Goal: Check status: Check status

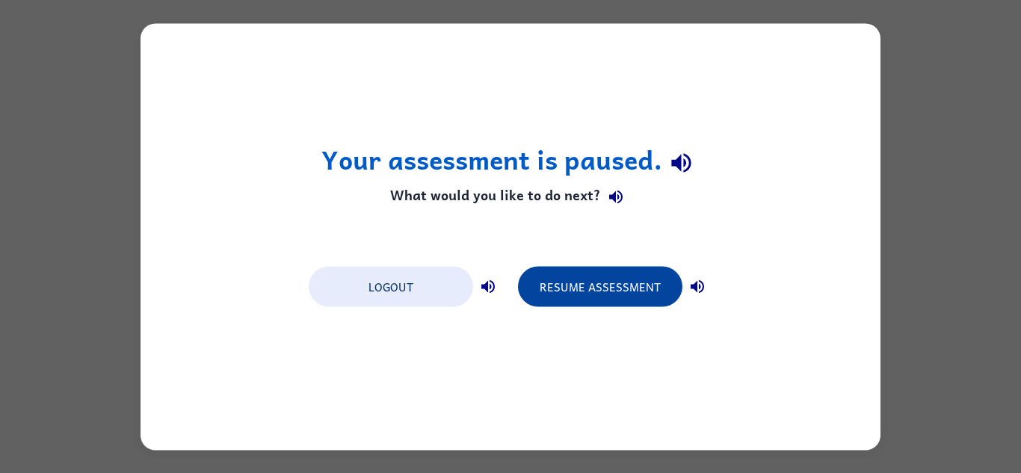
click at [589, 285] on button "Resume Assessment" at bounding box center [600, 286] width 164 height 40
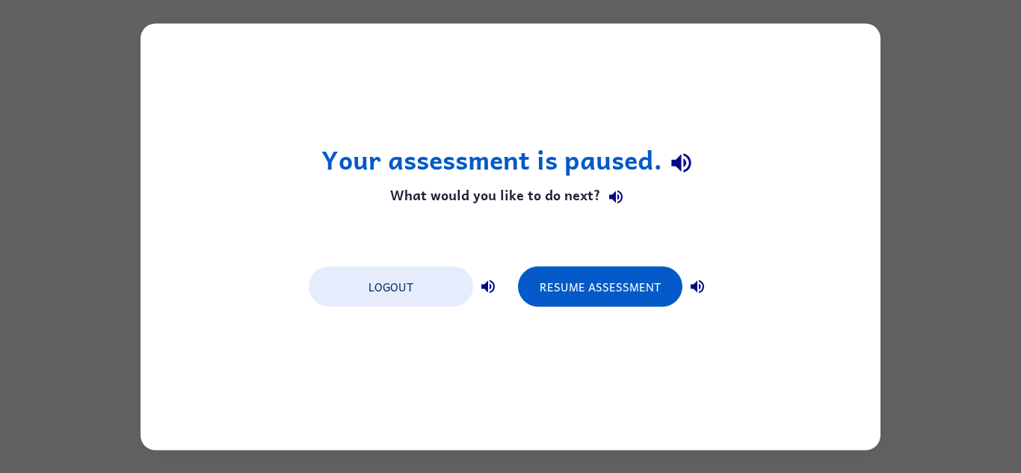
click at [435, 255] on div "Your assessment is paused. What would you like to do next? Logout Resume Assess…" at bounding box center [511, 236] width 740 height 427
